Goal: Information Seeking & Learning: Learn about a topic

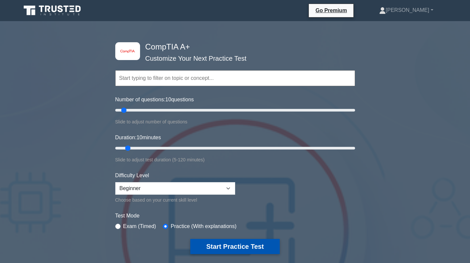
click at [235, 251] on button "Start Practice Test" at bounding box center [234, 246] width 89 height 15
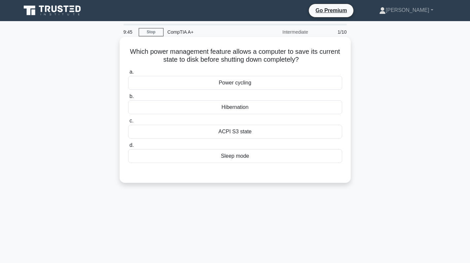
click at [259, 111] on div "Hibernation" at bounding box center [235, 107] width 214 height 14
click at [128, 99] on input "b. Hibernation" at bounding box center [128, 97] width 0 height 4
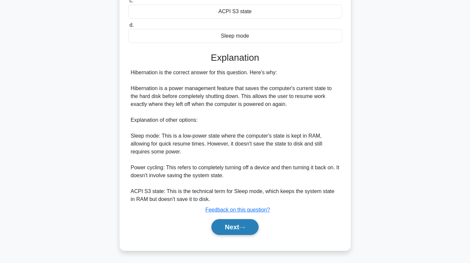
click at [230, 224] on button "Next" at bounding box center [235, 227] width 47 height 16
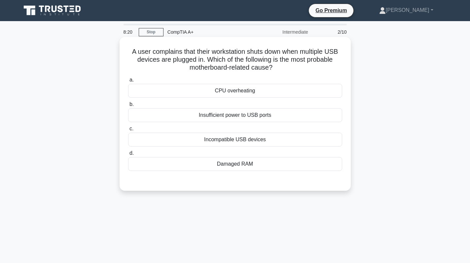
click at [267, 90] on div "CPU overheating" at bounding box center [235, 91] width 214 height 14
click at [128, 82] on input "a. CPU overheating" at bounding box center [128, 80] width 0 height 4
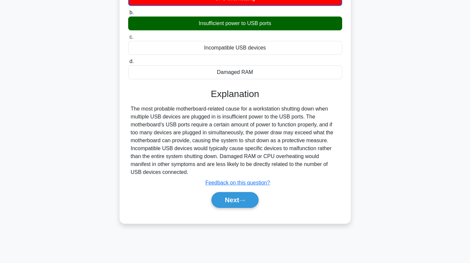
scroll to position [94, 0]
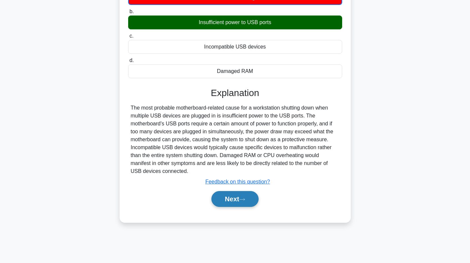
click at [242, 200] on icon at bounding box center [242, 200] width 6 height 4
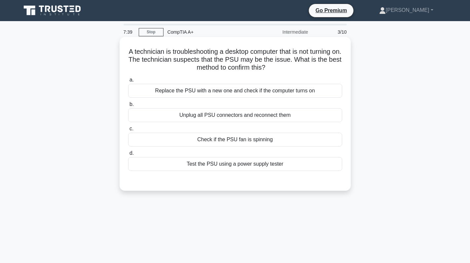
click at [249, 143] on div "Check if the PSU fan is spinning" at bounding box center [235, 140] width 214 height 14
click at [128, 131] on input "c. Check if the PSU fan is spinning" at bounding box center [128, 129] width 0 height 4
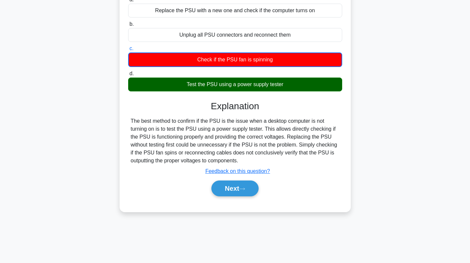
scroll to position [94, 0]
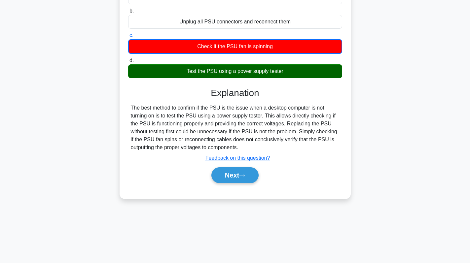
click at [245, 175] on icon at bounding box center [242, 176] width 6 height 4
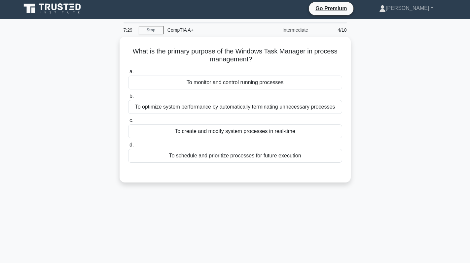
scroll to position [0, 0]
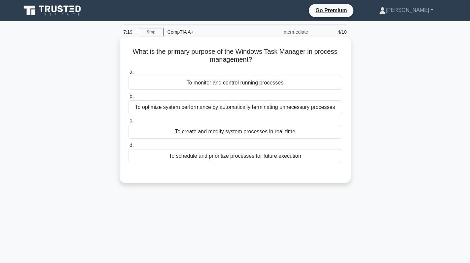
click at [235, 83] on div "To monitor and control running processes" at bounding box center [235, 83] width 214 height 14
click at [128, 74] on input "a. To monitor and control running processes" at bounding box center [128, 72] width 0 height 4
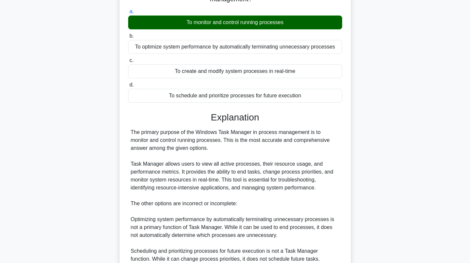
scroll to position [152, 0]
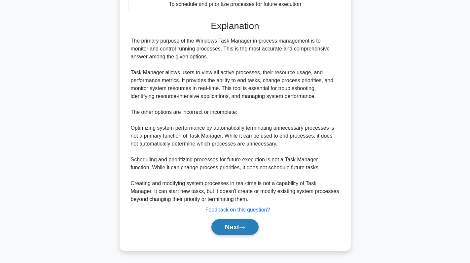
click at [235, 225] on button "Next" at bounding box center [235, 227] width 47 height 16
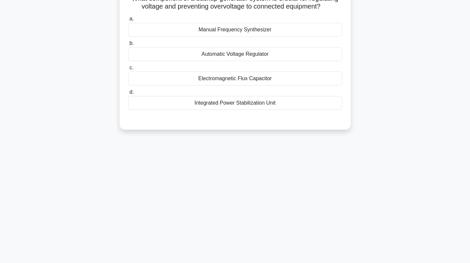
scroll to position [0, 0]
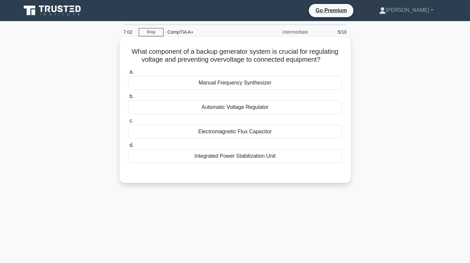
click at [272, 107] on div "Automatic Voltage Regulator" at bounding box center [235, 107] width 214 height 14
click at [128, 99] on input "b. Automatic Voltage Regulator" at bounding box center [128, 97] width 0 height 4
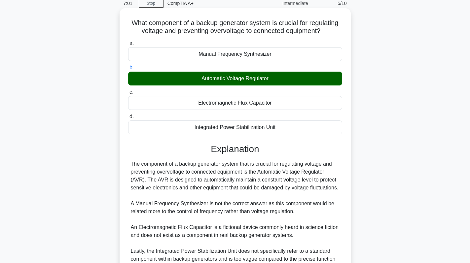
scroll to position [99, 0]
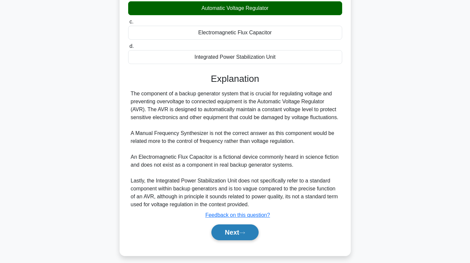
click at [234, 237] on button "Next" at bounding box center [235, 233] width 47 height 16
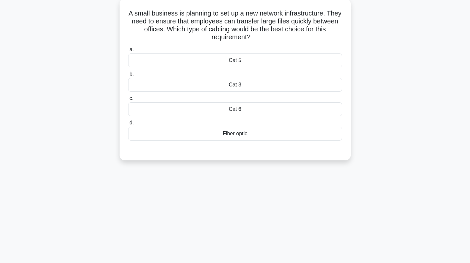
scroll to position [0, 0]
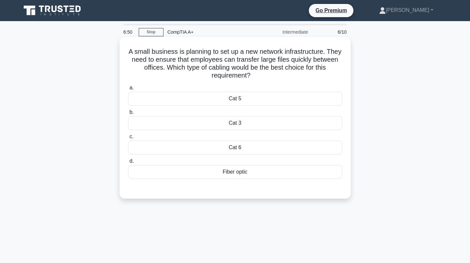
click at [252, 173] on div "Fiber optic" at bounding box center [235, 172] width 214 height 14
click at [128, 164] on input "d. Fiber optic" at bounding box center [128, 161] width 0 height 4
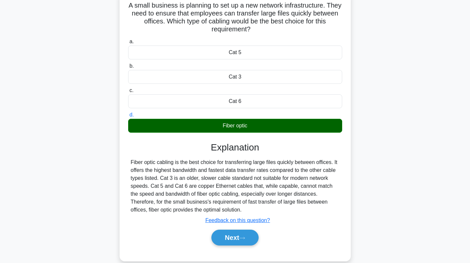
scroll to position [94, 0]
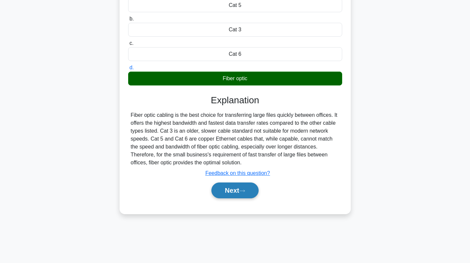
click at [248, 194] on button "Next" at bounding box center [235, 191] width 47 height 16
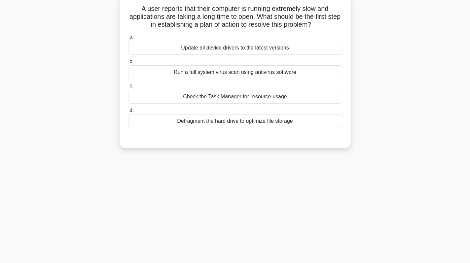
scroll to position [0, 0]
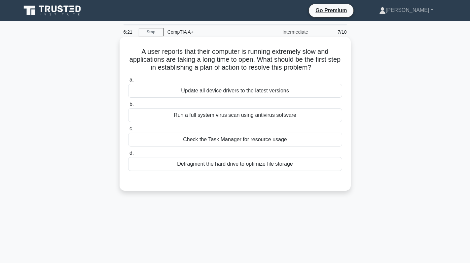
click at [240, 140] on div "Check the Task Manager for resource usage" at bounding box center [235, 140] width 214 height 14
click at [128, 131] on input "c. Check the Task Manager for resource usage" at bounding box center [128, 129] width 0 height 4
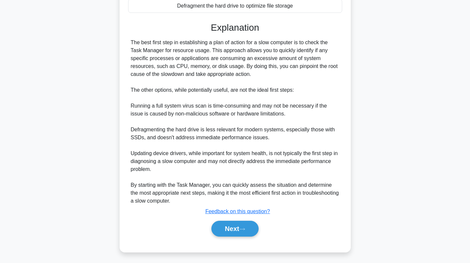
scroll to position [160, 0]
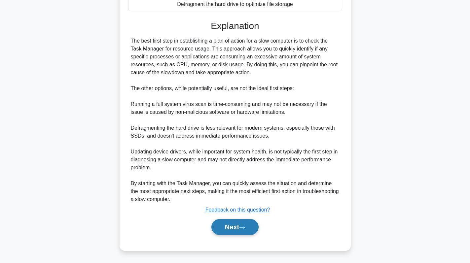
click at [237, 223] on button "Next" at bounding box center [235, 227] width 47 height 16
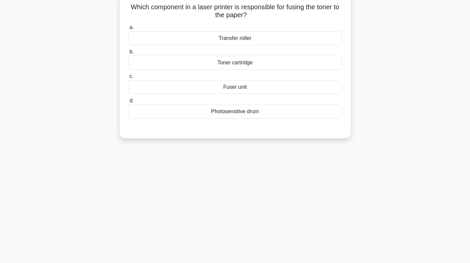
scroll to position [0, 0]
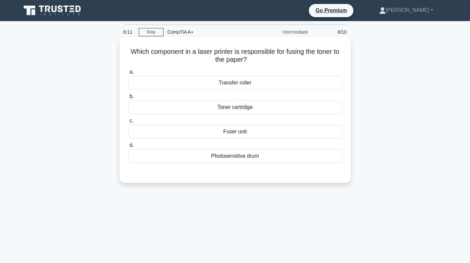
click at [289, 133] on div "Fuser unit" at bounding box center [235, 132] width 214 height 14
click at [128, 123] on input "c. Fuser unit" at bounding box center [128, 121] width 0 height 4
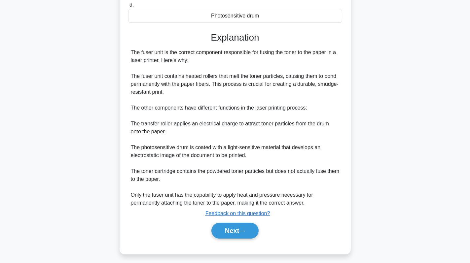
scroll to position [144, 0]
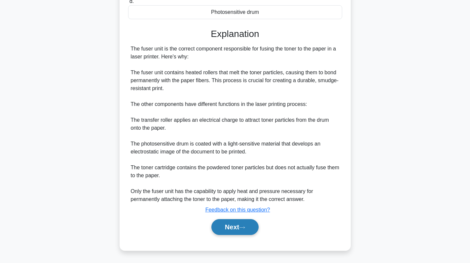
click at [228, 221] on button "Next" at bounding box center [235, 227] width 47 height 16
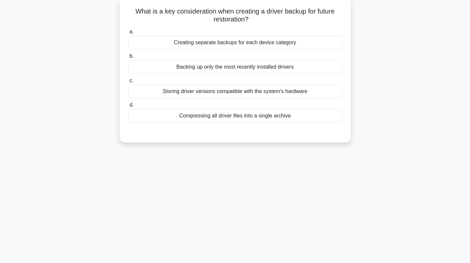
scroll to position [0, 0]
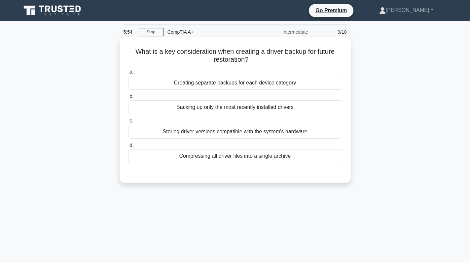
click at [290, 132] on div "Storing driver versions compatible with the system's hardware" at bounding box center [235, 132] width 214 height 14
click at [128, 123] on input "c. Storing driver versions compatible with the system's hardware" at bounding box center [128, 121] width 0 height 4
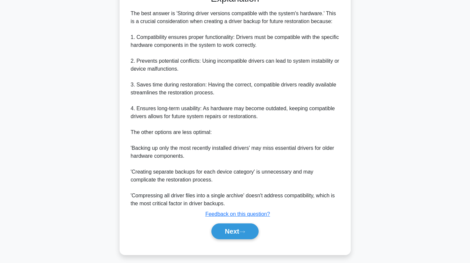
scroll to position [184, 0]
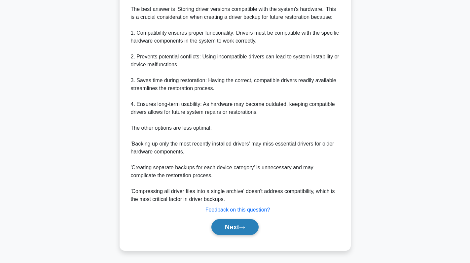
click at [233, 226] on button "Next" at bounding box center [235, 227] width 47 height 16
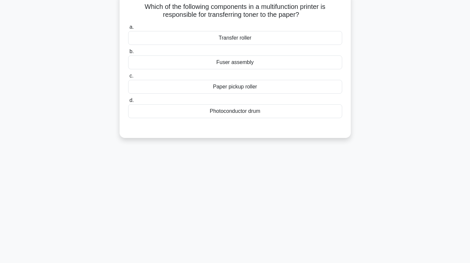
scroll to position [0, 0]
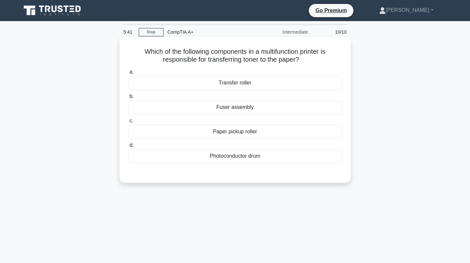
click at [282, 84] on div "Transfer roller" at bounding box center [235, 83] width 214 height 14
click at [128, 74] on input "a. Transfer roller" at bounding box center [128, 72] width 0 height 4
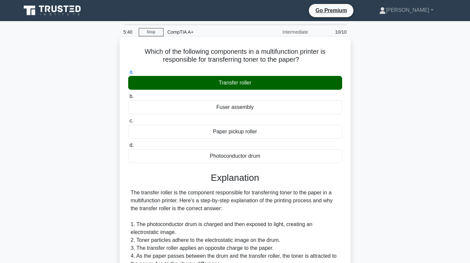
scroll to position [165, 0]
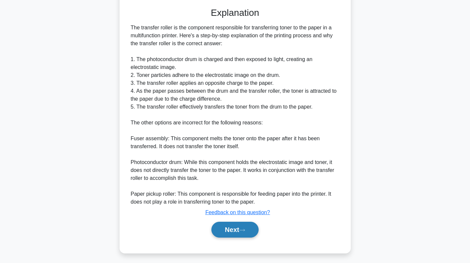
click at [236, 233] on button "Next" at bounding box center [235, 230] width 47 height 16
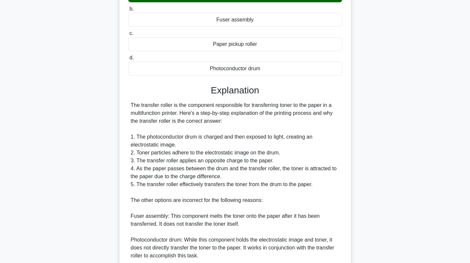
scroll to position [0, 0]
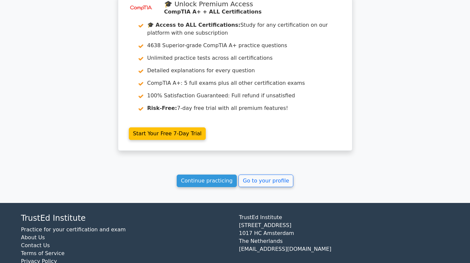
scroll to position [1119, 0]
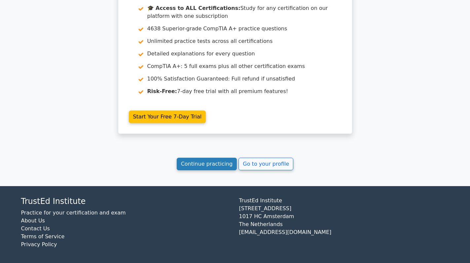
click at [211, 161] on link "Continue practicing" at bounding box center [207, 164] width 60 height 13
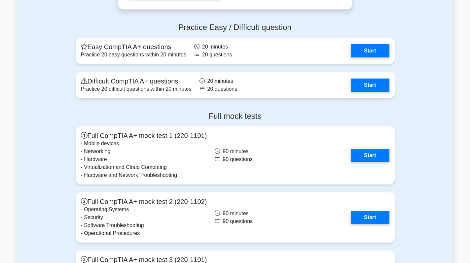
scroll to position [1719, 0]
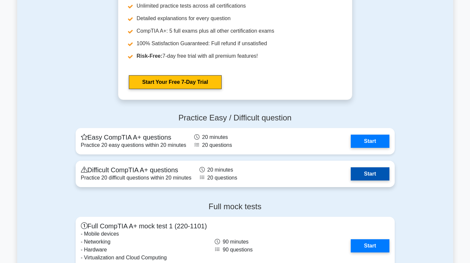
click at [376, 171] on link "Start" at bounding box center [370, 174] width 38 height 13
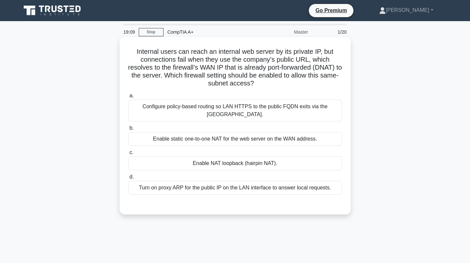
click at [264, 107] on div "Configure policy-based routing so LAN HTTPS to the public FQDN exits via the [G…" at bounding box center [235, 111] width 214 height 22
click at [128, 98] on input "a. Configure policy-based routing so LAN HTTPS to the public FQDN exits via the…" at bounding box center [128, 96] width 0 height 4
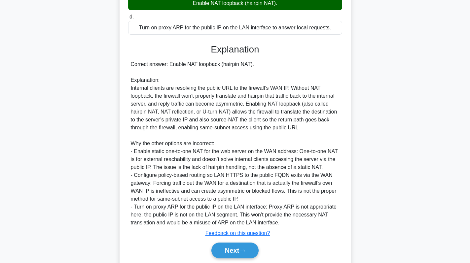
scroll to position [165, 0]
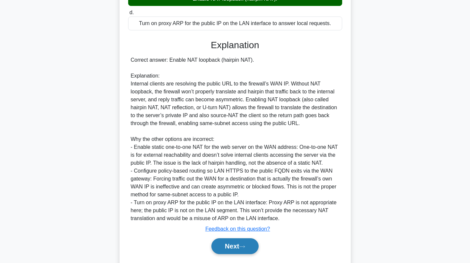
click at [231, 248] on button "Next" at bounding box center [235, 247] width 47 height 16
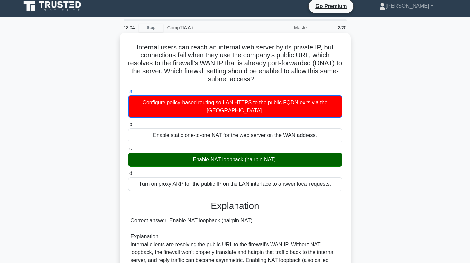
scroll to position [0, 0]
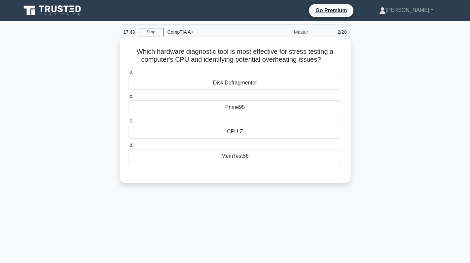
click at [235, 161] on div "MemTest86" at bounding box center [235, 156] width 214 height 14
click at [128, 148] on input "d. MemTest86" at bounding box center [128, 145] width 0 height 4
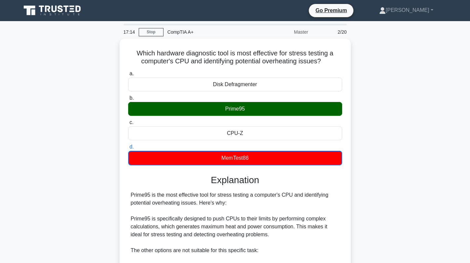
click at [402, 102] on div "Which hardware diagnostic tool is most effective for stress testing a computer'…" at bounding box center [235, 230] width 436 height 382
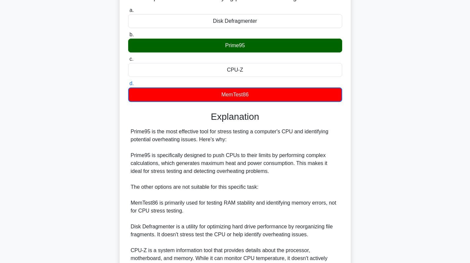
scroll to position [153, 0]
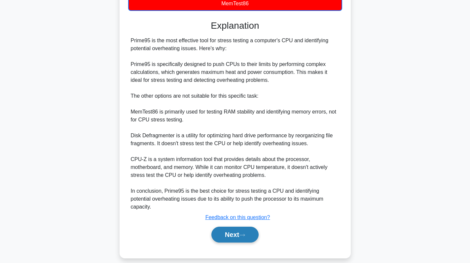
click at [231, 233] on button "Next" at bounding box center [235, 235] width 47 height 16
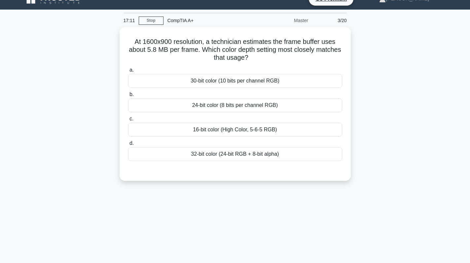
scroll to position [0, 0]
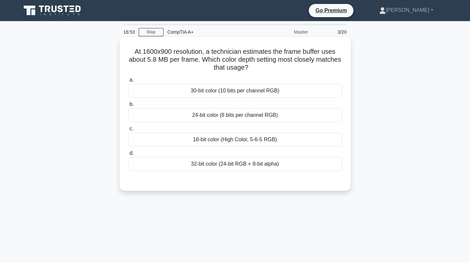
click at [206, 168] on div "32-bit color (24-bit RGB + 8-bit alpha)" at bounding box center [235, 164] width 214 height 14
click at [128, 156] on input "d. 32-bit color (24-bit RGB + 8-bit alpha)" at bounding box center [128, 153] width 0 height 4
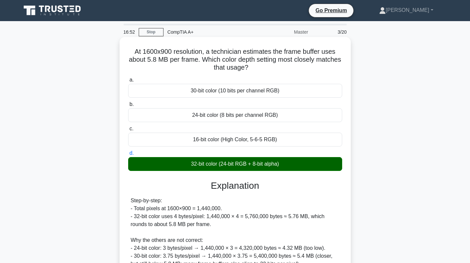
scroll to position [94, 0]
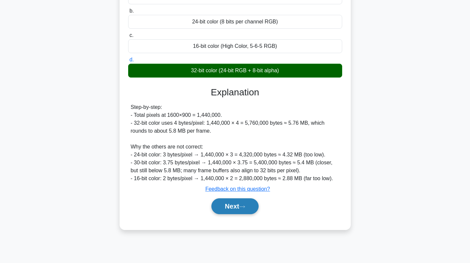
click at [239, 206] on button "Next" at bounding box center [235, 207] width 47 height 16
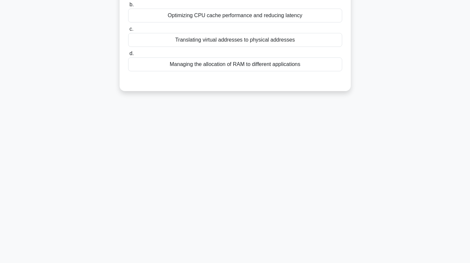
scroll to position [0, 0]
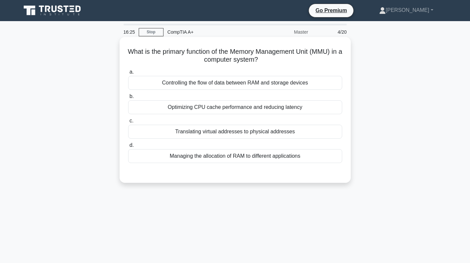
click at [305, 84] on div "Controlling the flow of data between RAM and storage devices" at bounding box center [235, 83] width 214 height 14
click at [128, 74] on input "a. Controlling the flow of data between RAM and storage devices" at bounding box center [128, 72] width 0 height 4
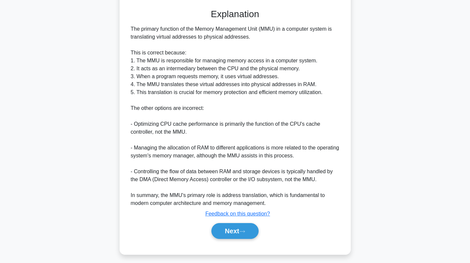
scroll to position [165, 0]
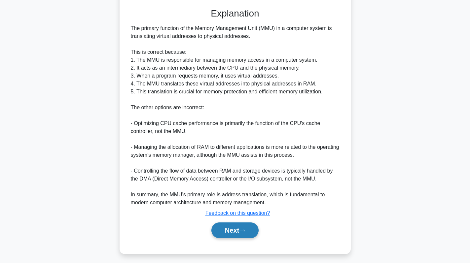
click at [243, 227] on button "Next" at bounding box center [235, 231] width 47 height 16
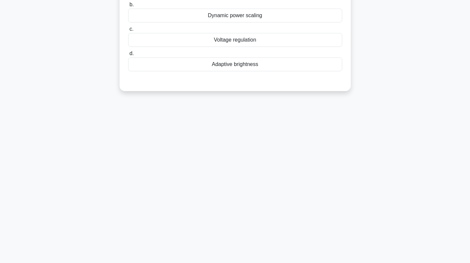
scroll to position [0, 0]
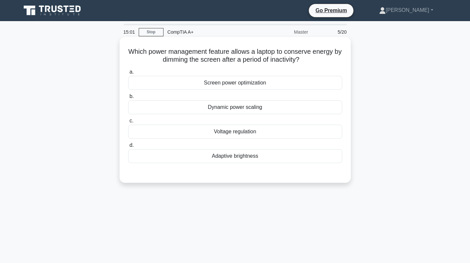
click at [264, 155] on div "Adaptive brightness" at bounding box center [235, 156] width 214 height 14
click at [128, 148] on input "d. Adaptive brightness" at bounding box center [128, 145] width 0 height 4
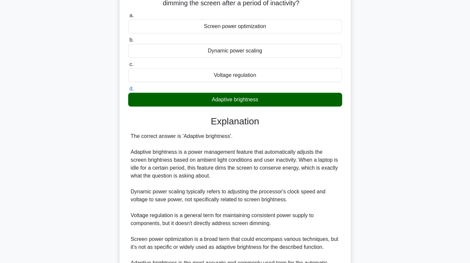
scroll to position [129, 0]
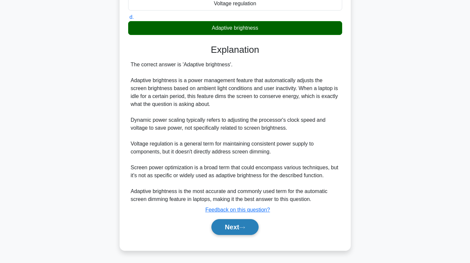
click at [242, 227] on icon at bounding box center [242, 228] width 6 height 4
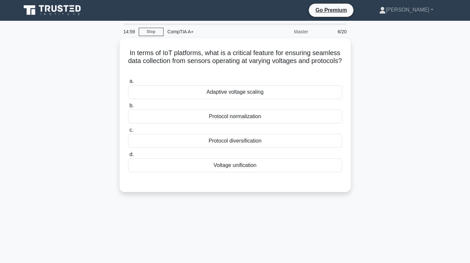
scroll to position [0, 0]
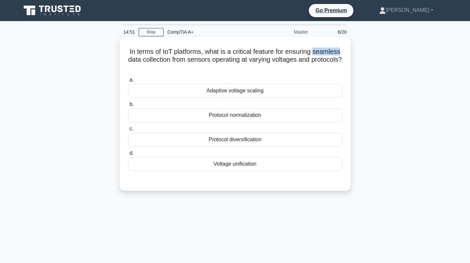
drag, startPoint x: 135, startPoint y: 58, endPoint x: 159, endPoint y: 60, distance: 24.9
click at [159, 60] on h5 "In terms of IoT platforms, what is a critical feature for ensuring seamless dat…" at bounding box center [235, 60] width 215 height 24
copy h5 "seamless"
click at [300, 89] on div "Adaptive voltage scaling" at bounding box center [235, 91] width 214 height 14
click at [128, 82] on input "a. Adaptive voltage scaling" at bounding box center [128, 80] width 0 height 4
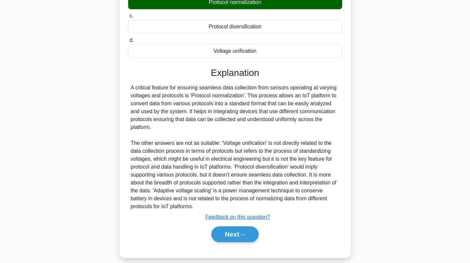
scroll to position [121, 0]
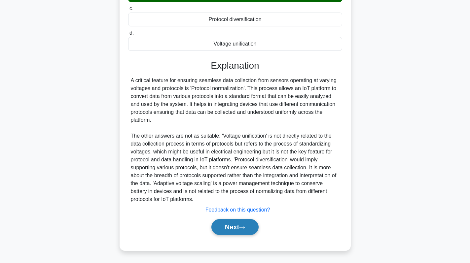
click at [237, 226] on button "Next" at bounding box center [235, 227] width 47 height 16
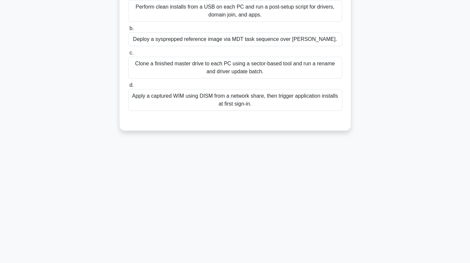
scroll to position [0, 0]
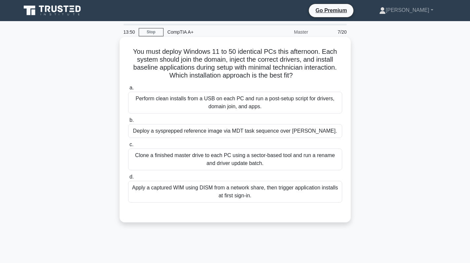
click at [300, 167] on div "Clone a finished master drive to each PC using a sector-based tool and run a re…" at bounding box center [235, 160] width 214 height 22
click at [128, 147] on input "c. Clone a finished master drive to each PC using a sector-based tool and run a…" at bounding box center [128, 145] width 0 height 4
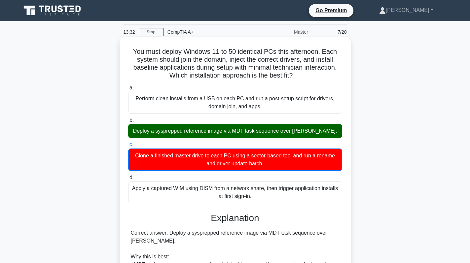
drag, startPoint x: 219, startPoint y: 130, endPoint x: 230, endPoint y: 130, distance: 10.9
click at [230, 130] on div "Deploy a sysprepped reference image via MDT task sequence over PXE." at bounding box center [235, 131] width 214 height 14
drag, startPoint x: 251, startPoint y: 134, endPoint x: 236, endPoint y: 134, distance: 14.9
click at [236, 134] on div "Deploy a sysprepped reference image via MDT task sequence over PXE." at bounding box center [235, 131] width 214 height 14
drag, startPoint x: 226, startPoint y: 132, endPoint x: 320, endPoint y: 133, distance: 94.5
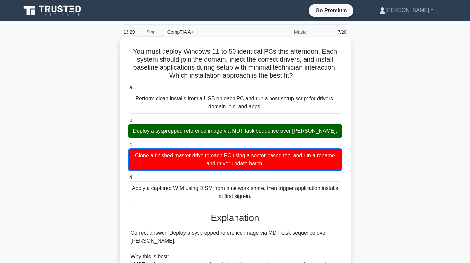
click at [320, 133] on div "Deploy a sysprepped reference image via MDT task sequence over PXE." at bounding box center [235, 131] width 214 height 14
copy div "image via MDT task sequence over PXE."
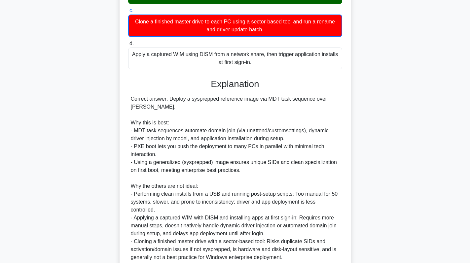
scroll to position [177, 0]
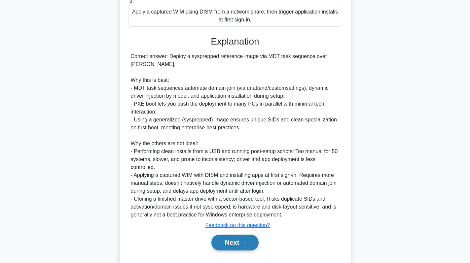
click at [241, 235] on button "Next" at bounding box center [235, 243] width 47 height 16
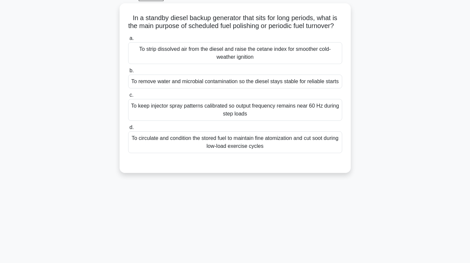
scroll to position [0, 0]
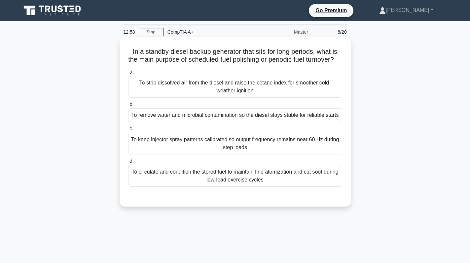
click at [286, 122] on div "To remove water and microbial contamination so the diesel stays stable for reli…" at bounding box center [235, 115] width 214 height 14
click at [128, 107] on input "b. To remove water and microbial contamination so the diesel stays stable for r…" at bounding box center [128, 104] width 0 height 4
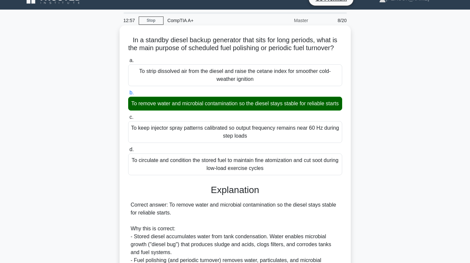
scroll to position [192, 0]
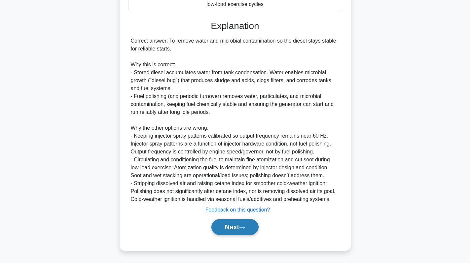
click at [251, 227] on button "Next" at bounding box center [235, 227] width 47 height 16
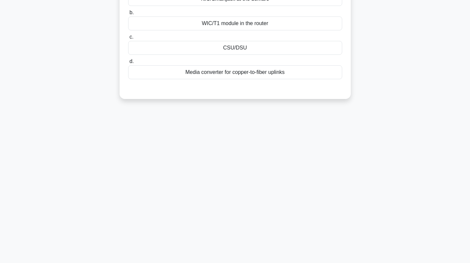
scroll to position [0, 0]
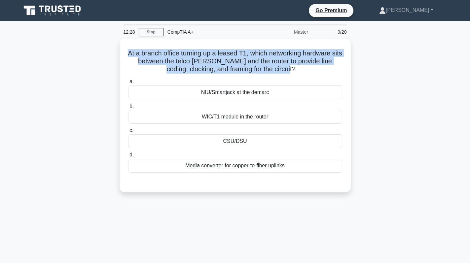
drag, startPoint x: 290, startPoint y: 69, endPoint x: 111, endPoint y: 41, distance: 180.3
click at [111, 41] on div "At a branch office turning up a leased T1, which networking hardware sits betwe…" at bounding box center [235, 120] width 436 height 162
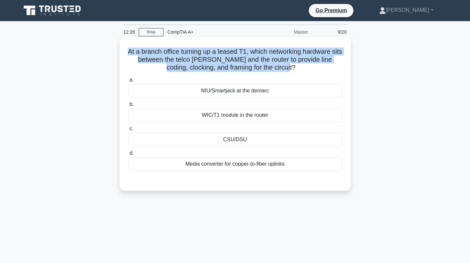
copy h5 "At a branch office turning up a leased T1, which networking hardware sits betwe…"
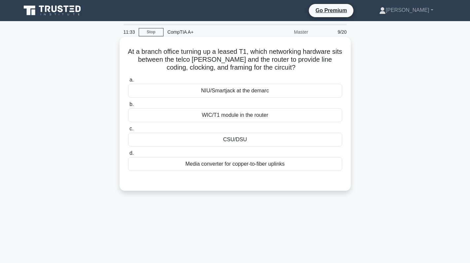
click at [273, 169] on div "Media converter for copper-to-fiber uplinks" at bounding box center [235, 164] width 214 height 14
click at [128, 156] on input "d. Media converter for copper-to-fiber uplinks" at bounding box center [128, 153] width 0 height 4
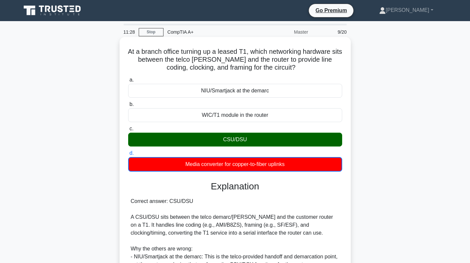
drag, startPoint x: 221, startPoint y: 139, endPoint x: 248, endPoint y: 139, distance: 27.1
click at [248, 139] on div "CSU/DSU" at bounding box center [235, 140] width 214 height 14
copy div "CSU/DSU"
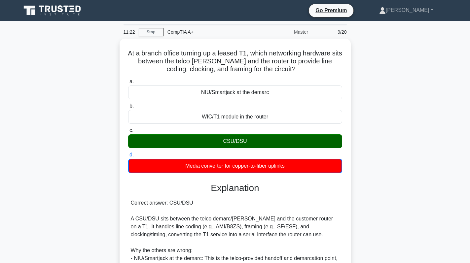
click at [418, 112] on div "At a branch office turning up a leased T1, which networking hardware sits betwe…" at bounding box center [235, 206] width 436 height 335
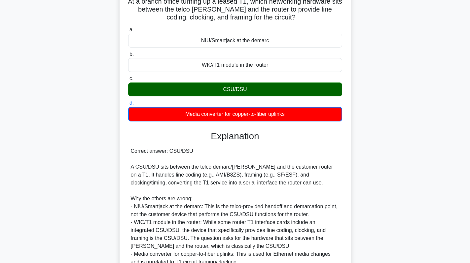
scroll to position [113, 0]
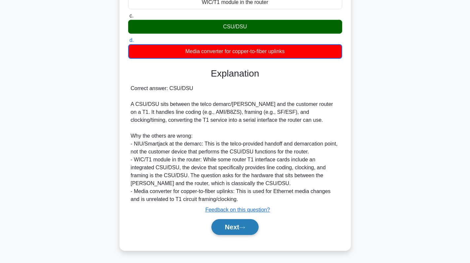
click at [225, 226] on button "Next" at bounding box center [235, 227] width 47 height 16
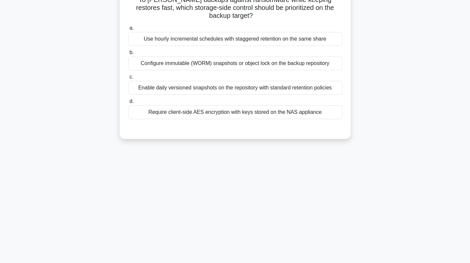
scroll to position [0, 0]
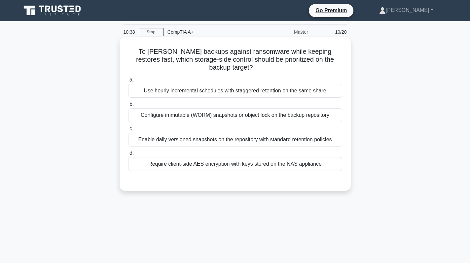
click at [222, 146] on div "Enable daily versioned snapshots on the repository with standard retention poli…" at bounding box center [235, 140] width 214 height 14
click at [128, 131] on input "c. Enable daily versioned snapshots on the repository with standard retention p…" at bounding box center [128, 129] width 0 height 4
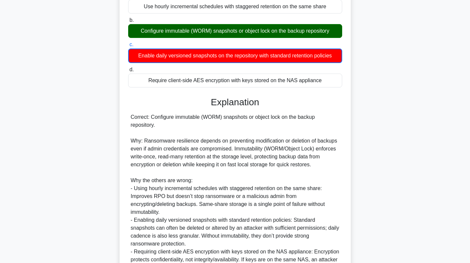
scroll to position [161, 0]
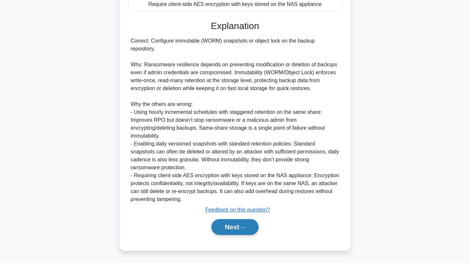
click at [234, 223] on button "Next" at bounding box center [235, 227] width 47 height 16
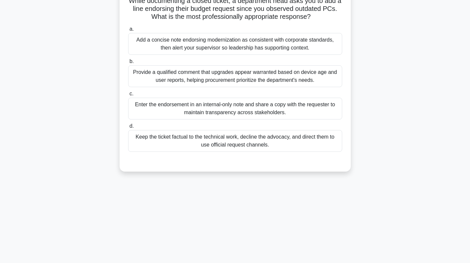
scroll to position [0, 0]
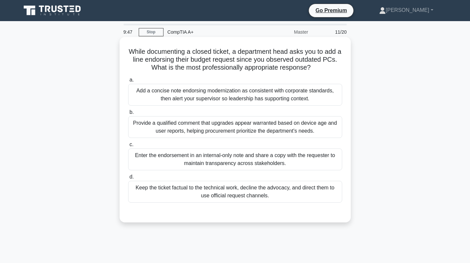
click at [269, 125] on div "Provide a qualified comment that upgrades appear warranted based on device age …" at bounding box center [235, 127] width 214 height 22
click at [128, 115] on input "b. Provide a qualified comment that upgrades appear warranted based on device a…" at bounding box center [128, 112] width 0 height 4
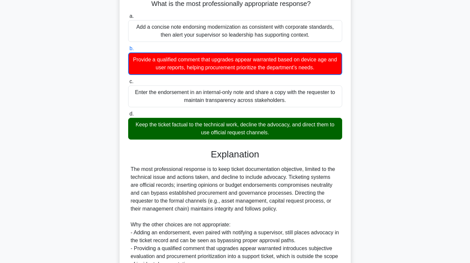
scroll to position [99, 0]
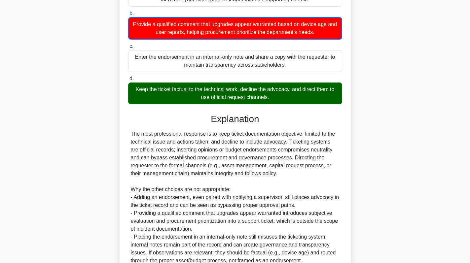
drag, startPoint x: 272, startPoint y: 98, endPoint x: 129, endPoint y: 89, distance: 143.4
click at [129, 89] on div "Keep the ticket factual to the technical work, decline the advocacy, and direct…" at bounding box center [235, 94] width 214 height 22
copy div "Keep the ticket factual to the technical work, decline the advocacy, and direct…"
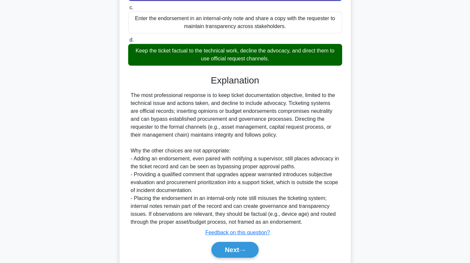
scroll to position [161, 0]
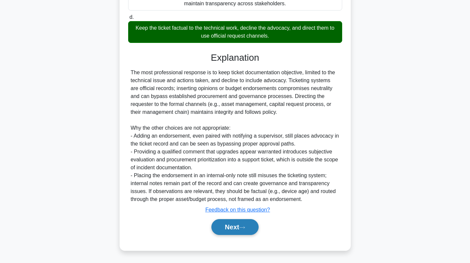
click at [242, 233] on button "Next" at bounding box center [235, 227] width 47 height 16
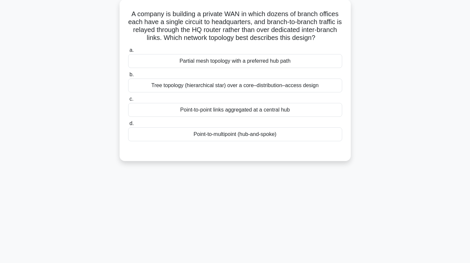
scroll to position [0, 0]
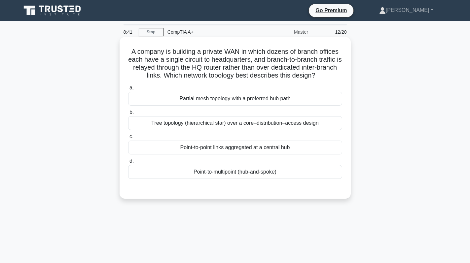
click at [231, 126] on div "Tree topology (hierarchical star) over a core–distribution–access design" at bounding box center [235, 123] width 214 height 14
click at [128, 115] on input "b. Tree topology (hierarchical star) over a core–distribution–access design" at bounding box center [128, 112] width 0 height 4
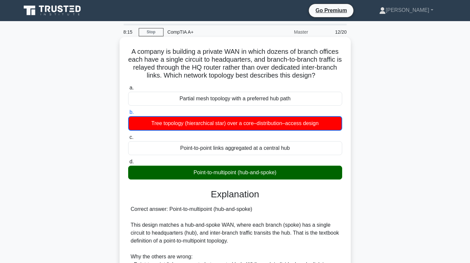
scroll to position [129, 0]
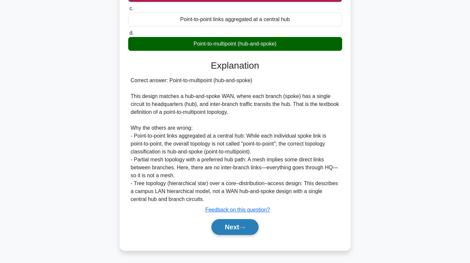
click at [238, 222] on button "Next" at bounding box center [235, 227] width 47 height 16
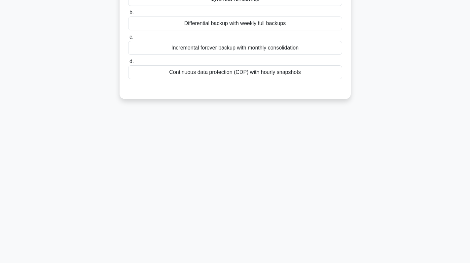
scroll to position [0, 0]
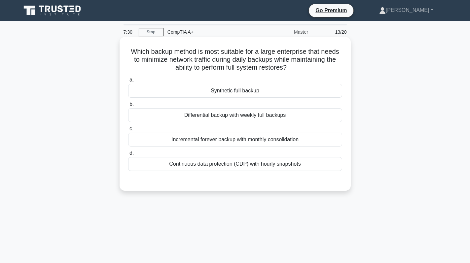
click at [293, 113] on div "Differential backup with weekly full backups" at bounding box center [235, 115] width 214 height 14
click at [128, 107] on input "b. Differential backup with weekly full backups" at bounding box center [128, 104] width 0 height 4
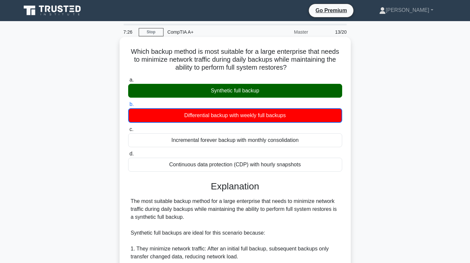
drag, startPoint x: 208, startPoint y: 89, endPoint x: 267, endPoint y: 94, distance: 58.7
click at [267, 94] on div "Synthetic full backup" at bounding box center [235, 91] width 214 height 14
copy div "Synthetic full backup"
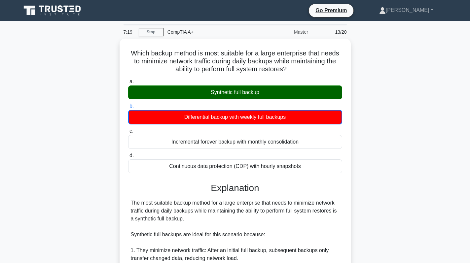
click at [398, 127] on div "Which backup method is most suitable for a large enterprise that needs to minim…" at bounding box center [235, 258] width 436 height 438
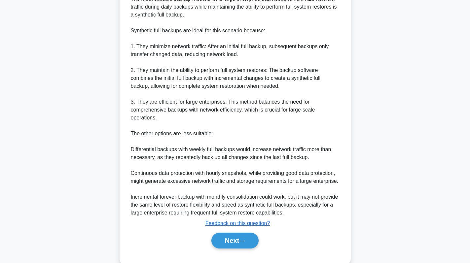
scroll to position [216, 0]
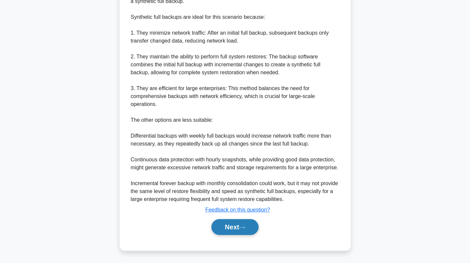
click at [219, 222] on button "Next" at bounding box center [235, 227] width 47 height 16
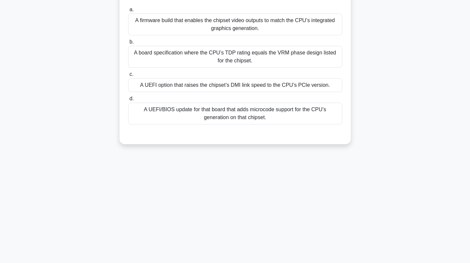
scroll to position [0, 0]
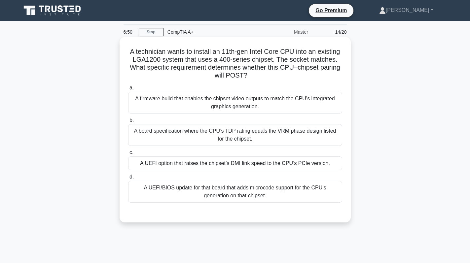
click at [283, 197] on div "A UEFI/BIOS update for that board that adds microcode support for the CPU’s gen…" at bounding box center [235, 192] width 214 height 22
click at [128, 179] on input "d. A UEFI/BIOS update for that board that adds microcode support for the CPU’s …" at bounding box center [128, 177] width 0 height 4
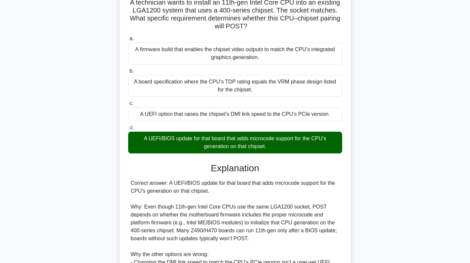
scroll to position [168, 0]
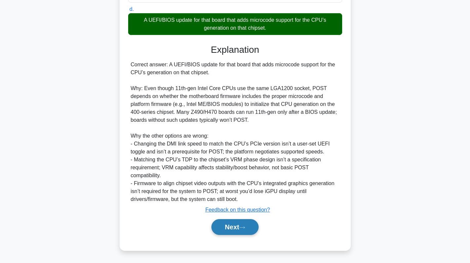
click at [221, 230] on button "Next" at bounding box center [235, 227] width 47 height 16
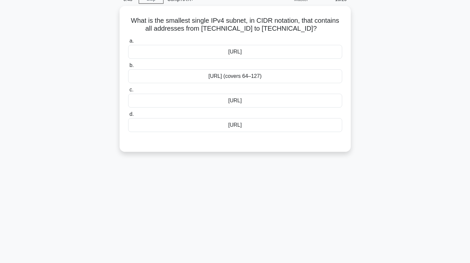
scroll to position [0, 0]
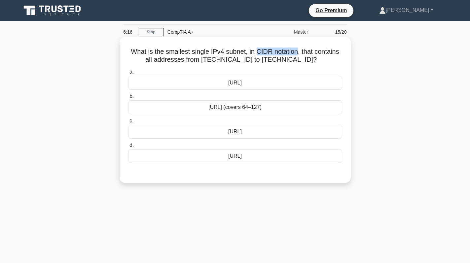
drag, startPoint x: 256, startPoint y: 48, endPoint x: 298, endPoint y: 51, distance: 41.8
click at [298, 51] on h5 "What is the smallest single IPv4 subnet, in CIDR notation, that contains all ad…" at bounding box center [235, 56] width 215 height 17
copy h5 "CIDR notation"
click at [257, 153] on div "192.168.12.64/28" at bounding box center [235, 156] width 214 height 14
click at [128, 148] on input "d. 192.168.12.64/28" at bounding box center [128, 145] width 0 height 4
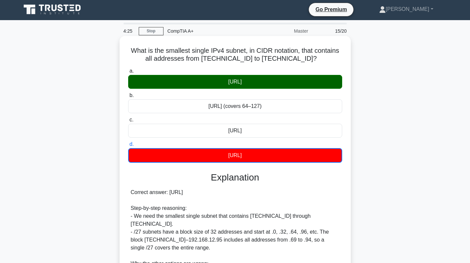
scroll to position [105, 0]
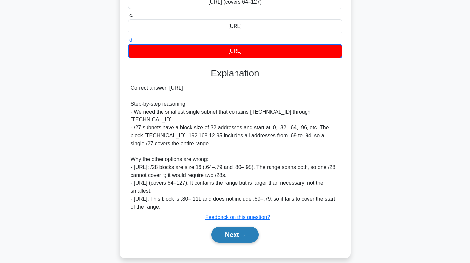
click at [233, 227] on button "Next" at bounding box center [235, 235] width 47 height 16
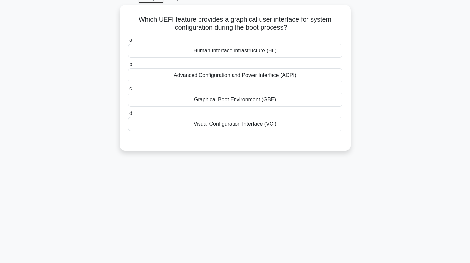
scroll to position [0, 0]
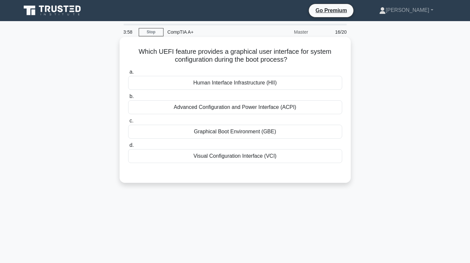
click at [255, 108] on div "Advanced Configuration and Power Interface (ACPI)" at bounding box center [235, 107] width 214 height 14
click at [128, 99] on input "b. Advanced Configuration and Power Interface (ACPI)" at bounding box center [128, 97] width 0 height 4
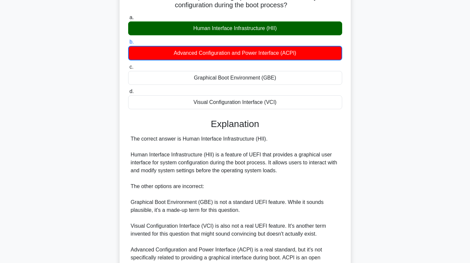
scroll to position [129, 0]
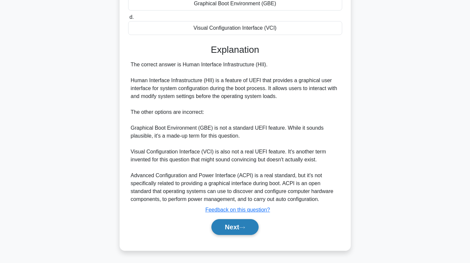
click at [237, 229] on button "Next" at bounding box center [235, 227] width 47 height 16
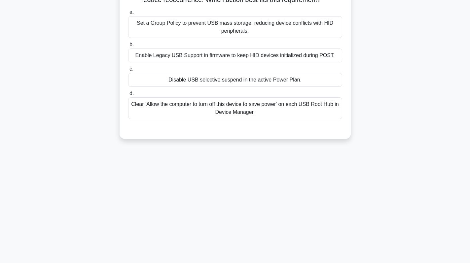
scroll to position [0, 0]
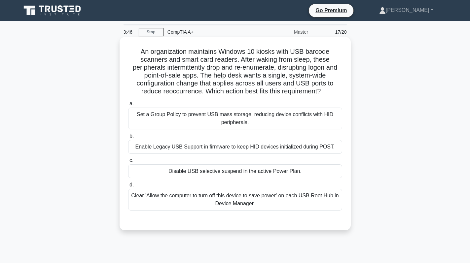
click at [236, 146] on div "Enable Legacy USB Support in firmware to keep HID devices initialized during PO…" at bounding box center [235, 147] width 214 height 14
click at [128, 138] on input "b. Enable Legacy USB Support in firmware to keep HID devices initialized during…" at bounding box center [128, 136] width 0 height 4
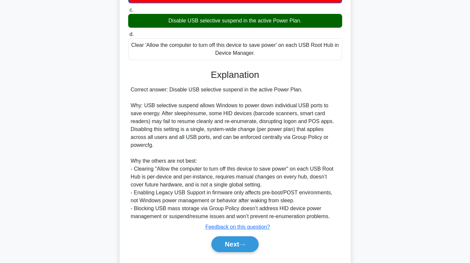
scroll to position [161, 0]
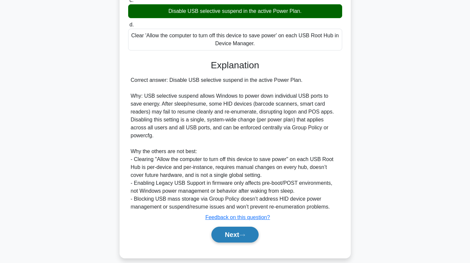
click at [236, 227] on button "Next" at bounding box center [235, 235] width 47 height 16
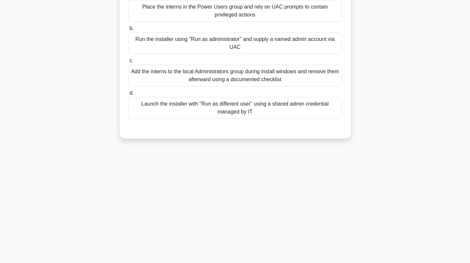
scroll to position [0, 0]
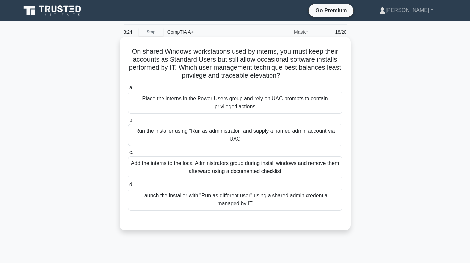
click at [261, 143] on div "Run the installer using "Run as administrator" and supply a named admin account…" at bounding box center [235, 135] width 214 height 22
click at [128, 123] on input "b. Run the installer using "Run as administrator" and supply a named admin acco…" at bounding box center [128, 120] width 0 height 4
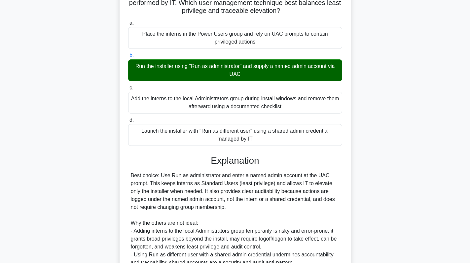
scroll to position [152, 0]
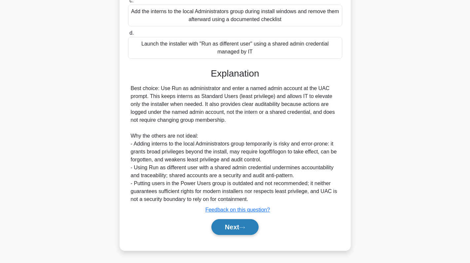
click at [241, 221] on button "Next" at bounding box center [235, 227] width 47 height 16
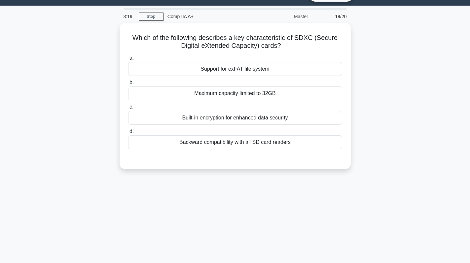
scroll to position [0, 0]
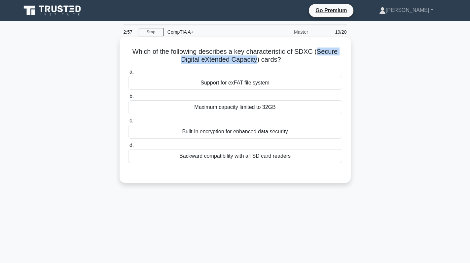
drag, startPoint x: 319, startPoint y: 51, endPoint x: 258, endPoint y: 61, distance: 61.9
click at [258, 61] on h5 "Which of the following describes a key characteristic of SDXC (Secure Digital e…" at bounding box center [235, 56] width 215 height 17
drag, startPoint x: 298, startPoint y: 50, endPoint x: 313, endPoint y: 50, distance: 14.5
click at [313, 50] on h5 "Which of the following describes a key characteristic of SDXC (Secure Digital e…" at bounding box center [235, 56] width 215 height 17
copy h5 "SDXC"
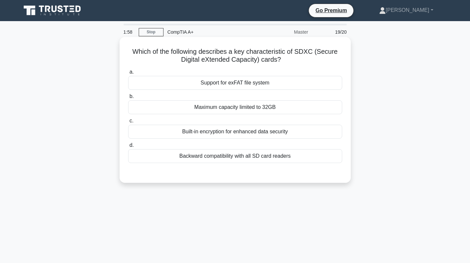
click at [263, 85] on div "Support for exFAT file system" at bounding box center [235, 83] width 214 height 14
click at [128, 74] on input "a. Support for exFAT file system" at bounding box center [128, 72] width 0 height 4
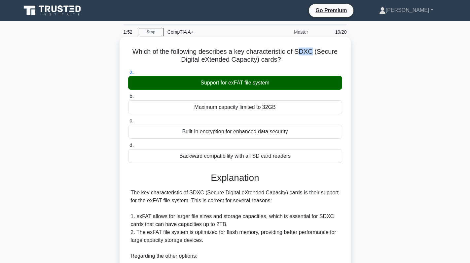
drag, startPoint x: 300, startPoint y: 51, endPoint x: 314, endPoint y: 51, distance: 13.2
click at [314, 51] on h5 "Which of the following describes a key characteristic of SDXC (Secure Digital e…" at bounding box center [235, 56] width 215 height 17
drag, startPoint x: 300, startPoint y: 51, endPoint x: 315, endPoint y: 53, distance: 14.6
click at [315, 53] on h5 "Which of the following describes a key characteristic of SDXC (Secure Digital e…" at bounding box center [235, 56] width 215 height 17
copy h5 "SDXC"
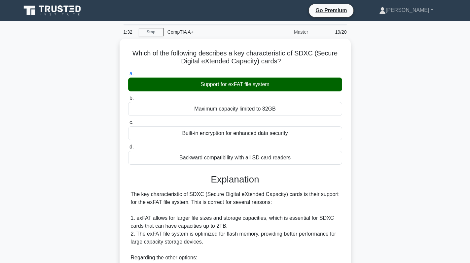
click at [371, 131] on div "Which of the following describes a key characteristic of SDXC (Secure Digital e…" at bounding box center [235, 222] width 436 height 366
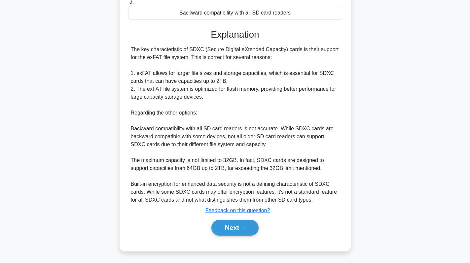
scroll to position [144, 0]
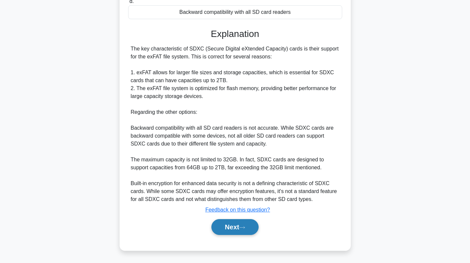
click at [235, 224] on button "Next" at bounding box center [235, 227] width 47 height 16
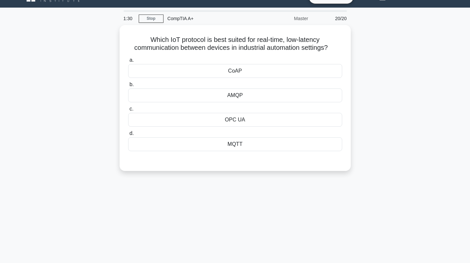
scroll to position [0, 0]
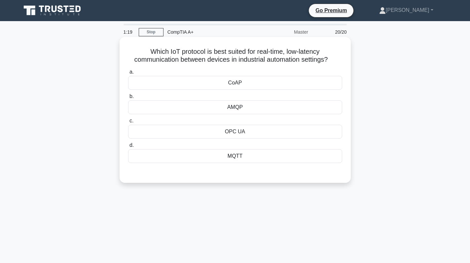
click at [260, 78] on div "CoAP" at bounding box center [235, 83] width 214 height 14
click at [128, 74] on input "a. CoAP" at bounding box center [128, 72] width 0 height 4
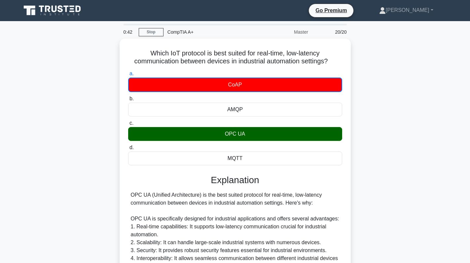
click at [369, 146] on div "Which IoT protocol is best suited for real-time, low-latency communication betw…" at bounding box center [235, 246] width 436 height 414
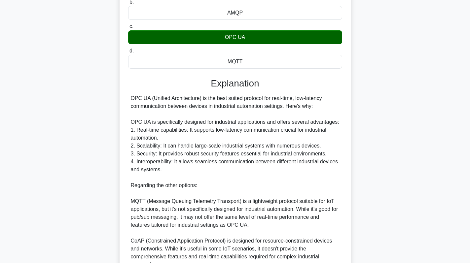
scroll to position [193, 0]
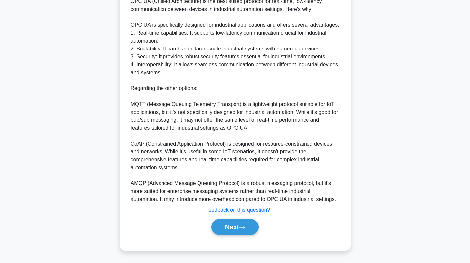
click at [246, 240] on div "a. CoAP b. AMQP c. d." at bounding box center [235, 58] width 215 height 369
click at [242, 233] on button "Next" at bounding box center [235, 227] width 47 height 16
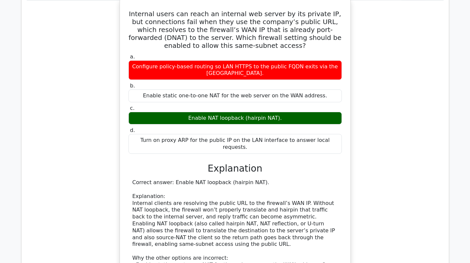
scroll to position [793, 0]
